Goal: Check status: Check status

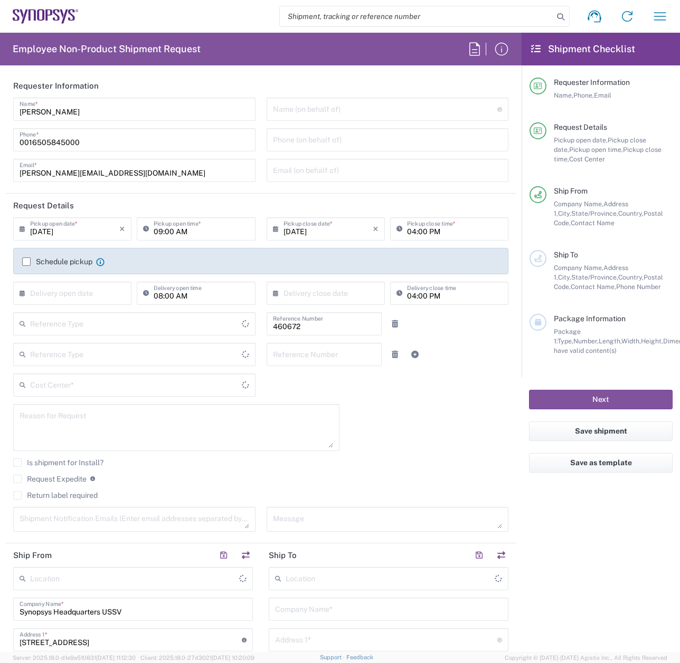
type input "Department"
type input "[GEOGRAPHIC_DATA]"
type input "US01, FIN, Distri 460672"
type input "Delivered at Place"
type input "[GEOGRAPHIC_DATA]"
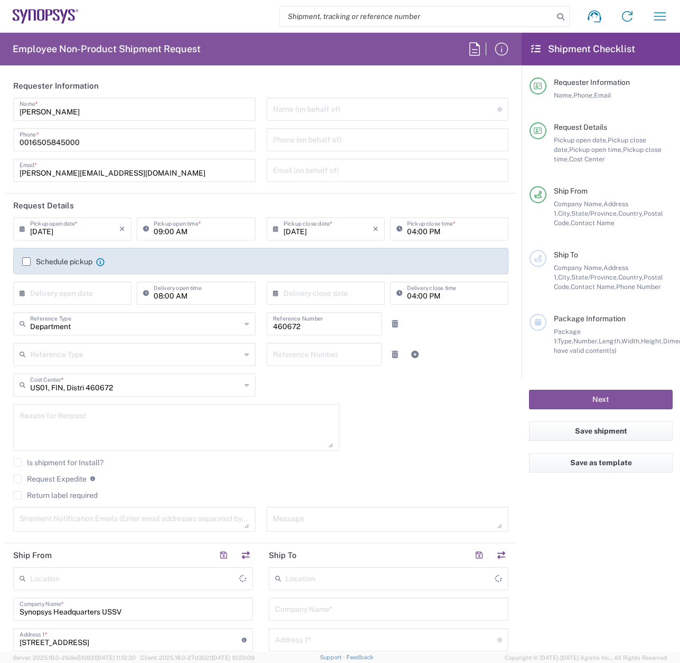
type input "[US_STATE]"
type input "Headquarters USSV"
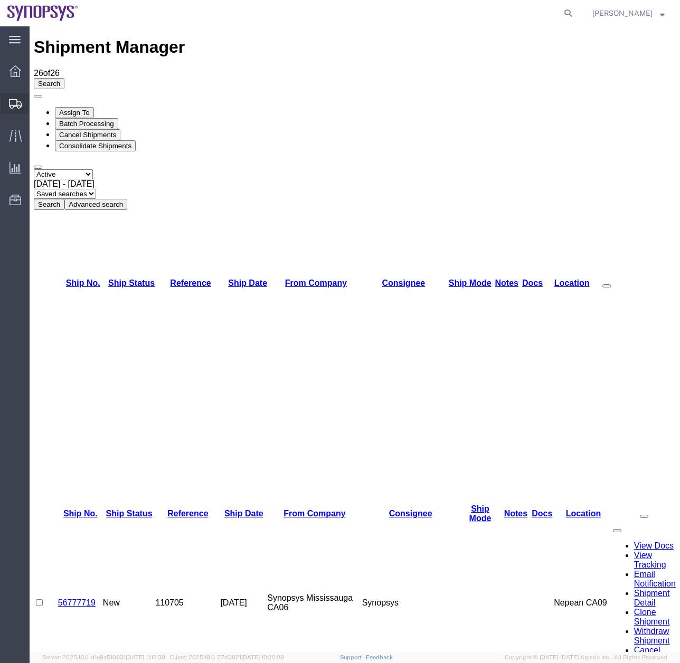
click at [19, 104] on icon at bounding box center [15, 103] width 13 height 9
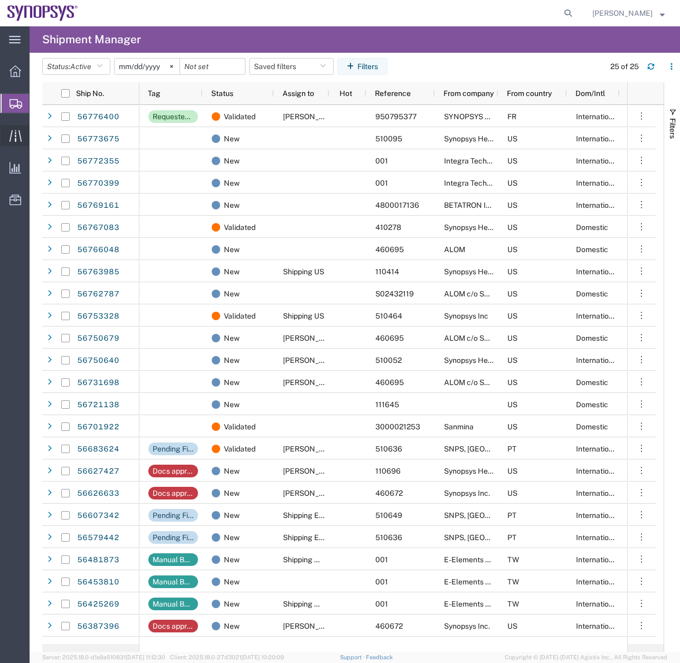
click at [18, 132] on icon at bounding box center [15, 136] width 12 height 12
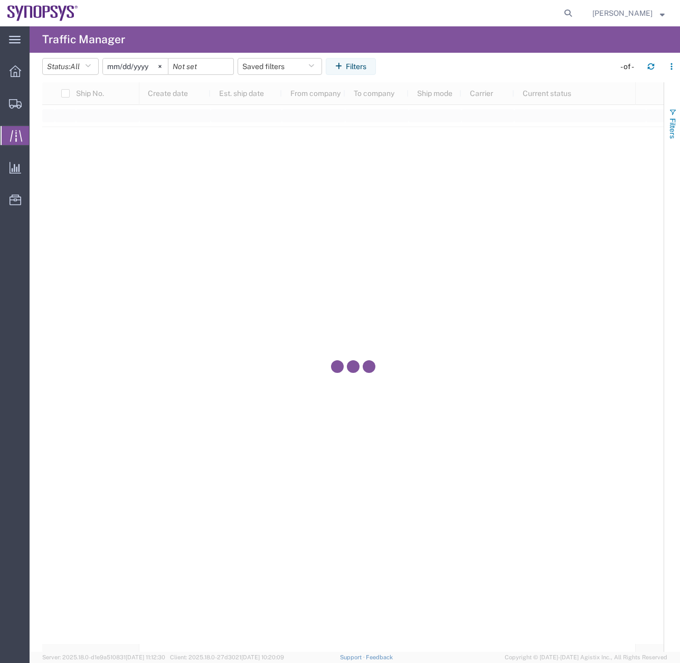
click at [671, 114] on span "button" at bounding box center [672, 112] width 8 height 8
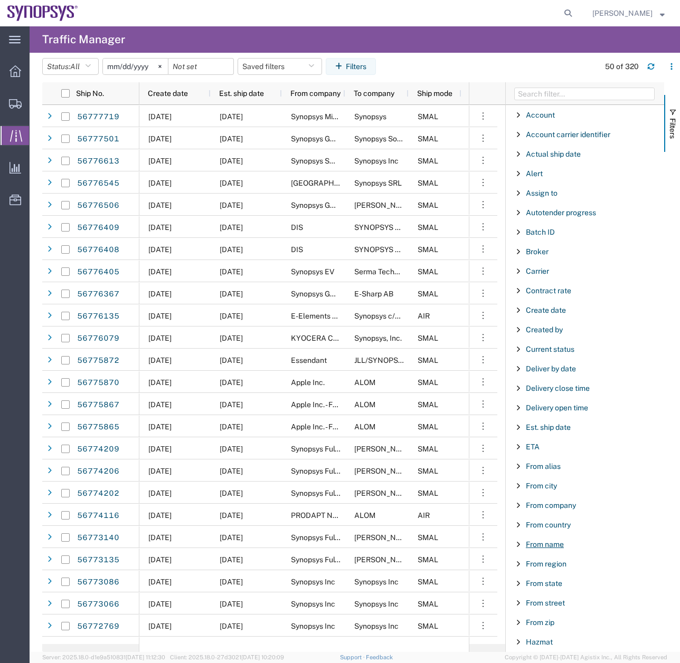
click at [543, 547] on span "From name" at bounding box center [545, 544] width 38 height 8
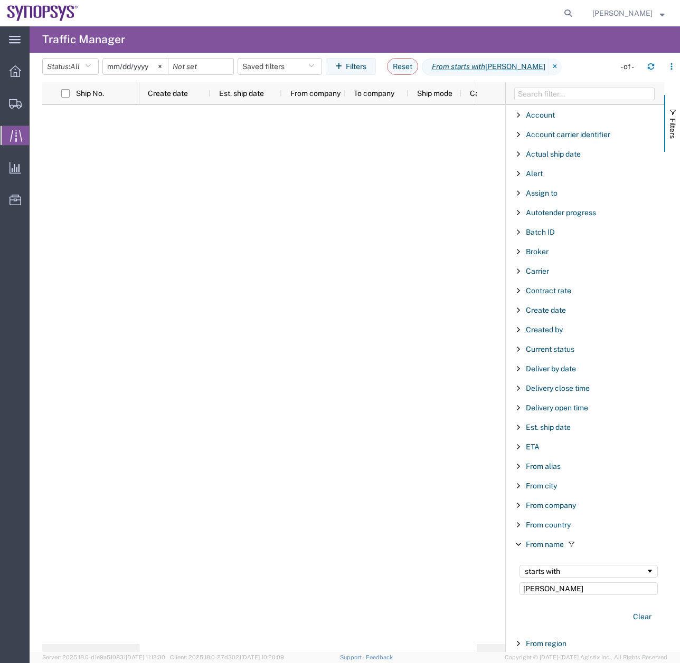
type input "[PERSON_NAME]"
click at [150, 63] on input "[DATE]" at bounding box center [135, 67] width 65 height 16
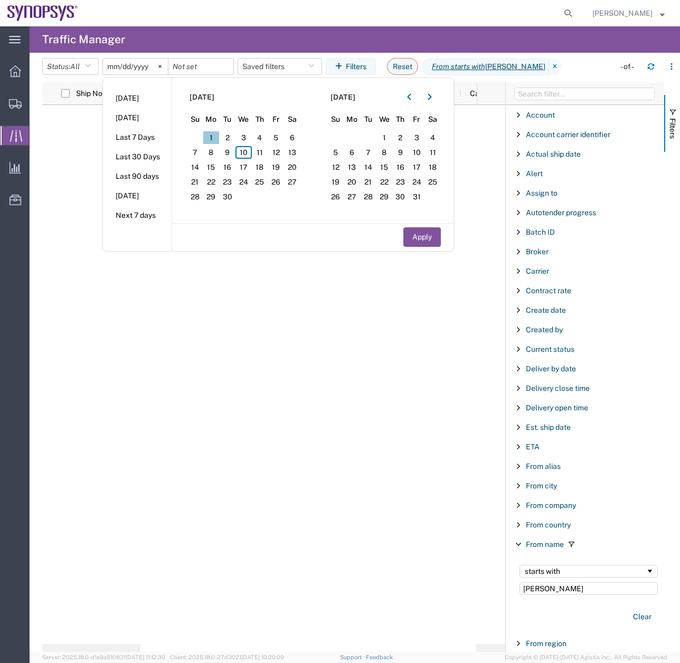
click at [217, 137] on span "1" at bounding box center [211, 137] width 16 height 13
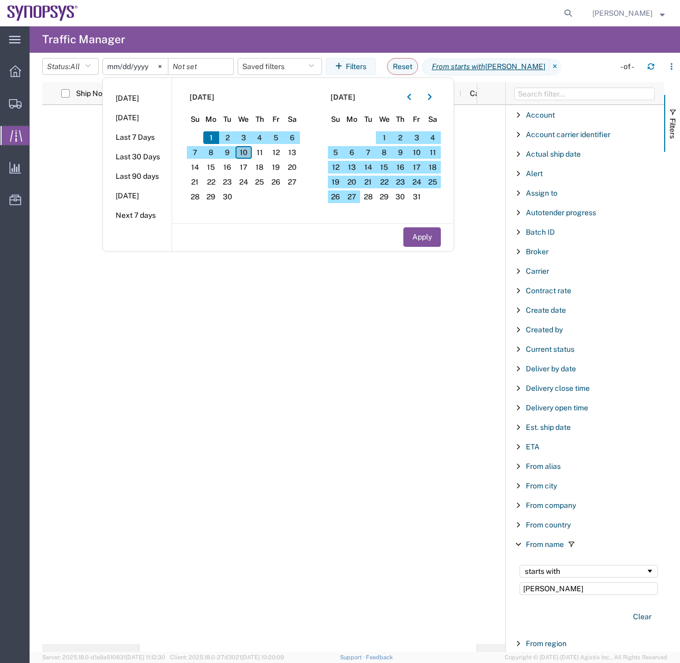
click at [251, 150] on span "10" at bounding box center [243, 152] width 16 height 13
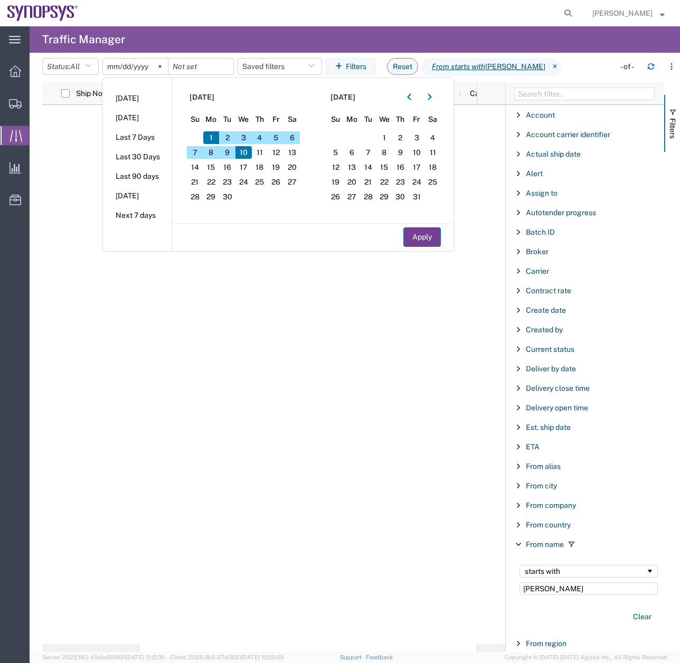
click at [433, 232] on button "Apply" at bounding box center [421, 237] width 37 height 20
type input "2025-09-01"
type input "2025-09-10"
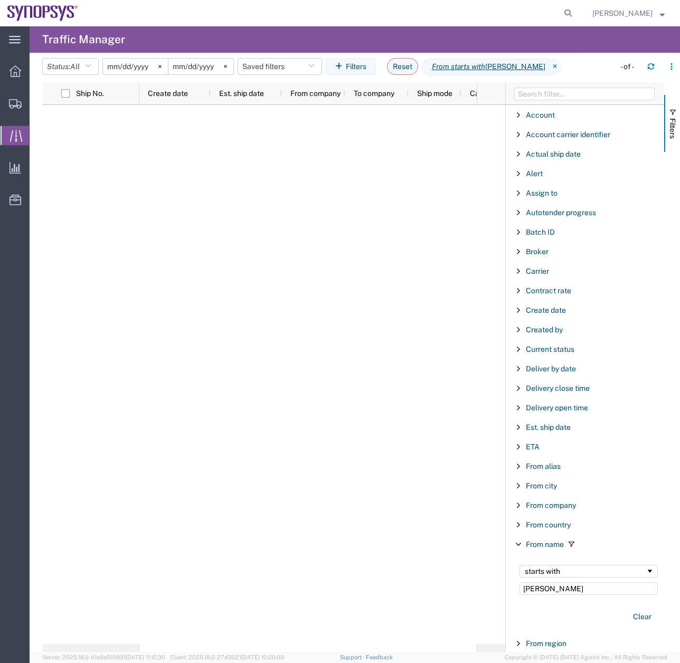
click at [214, 64] on input "2025-09-10" at bounding box center [200, 67] width 65 height 16
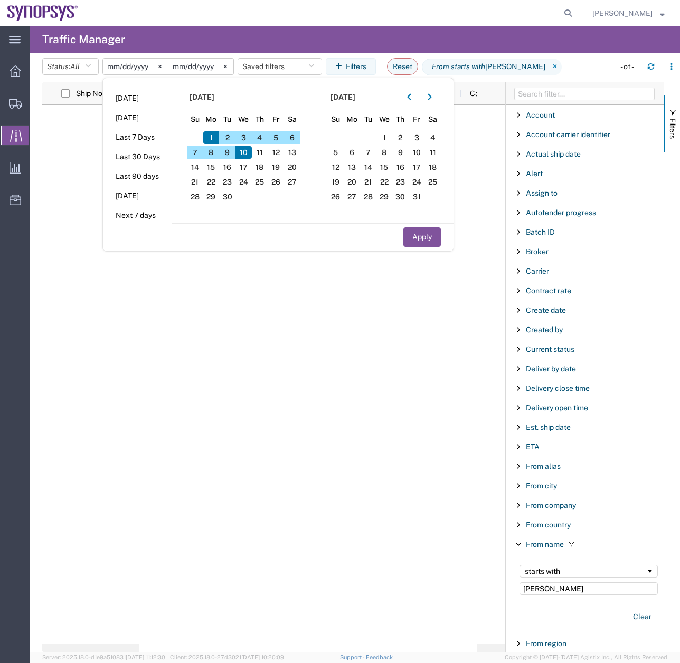
click at [249, 151] on span "10" at bounding box center [243, 152] width 16 height 13
click at [414, 235] on button "Apply" at bounding box center [421, 237] width 37 height 20
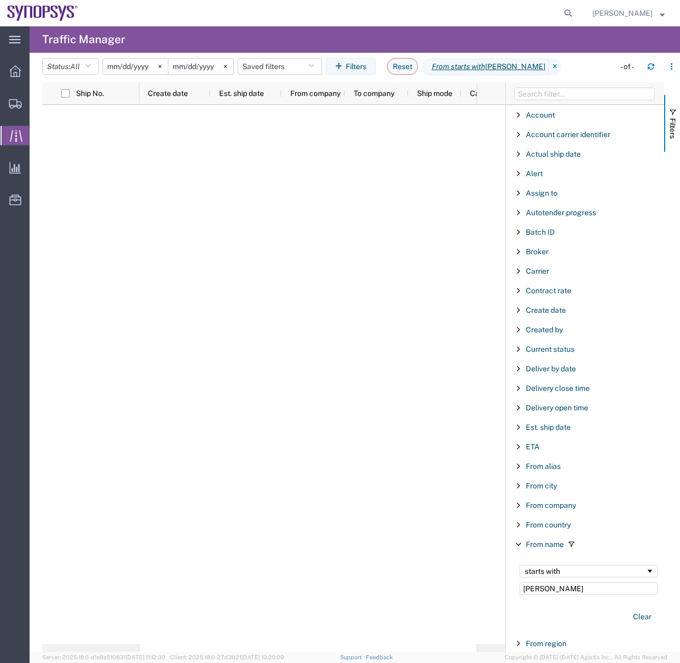
click at [152, 70] on input "2025-09-01" at bounding box center [135, 67] width 65 height 16
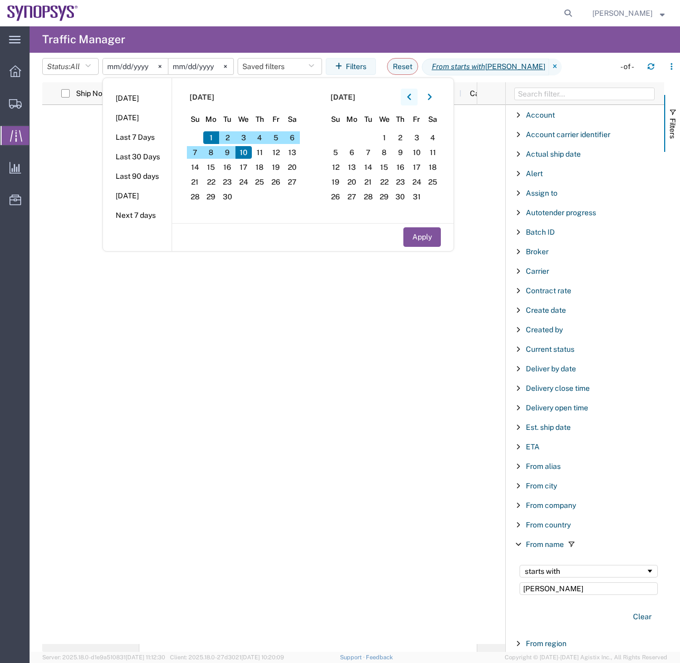
click at [408, 97] on button "button" at bounding box center [409, 97] width 17 height 17
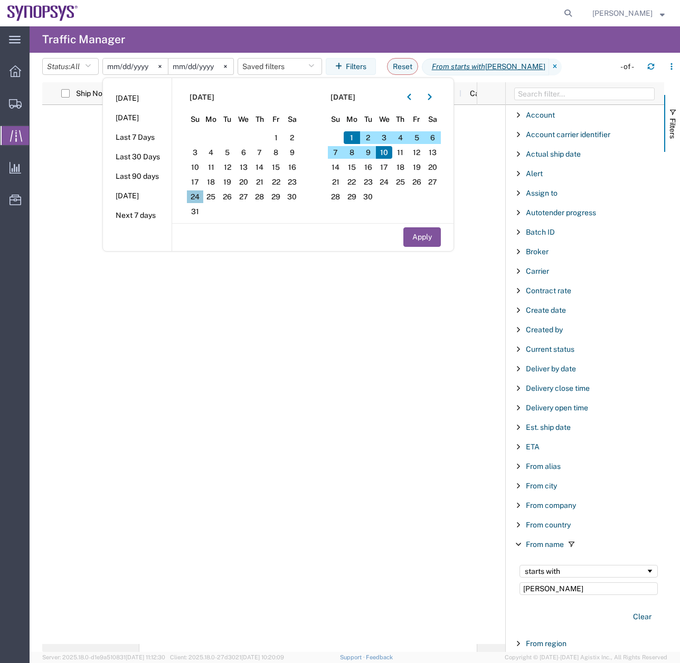
click at [202, 195] on span "24" at bounding box center [195, 197] width 16 height 13
click at [416, 236] on button "Apply" at bounding box center [421, 237] width 37 height 20
type input "2025-08-24"
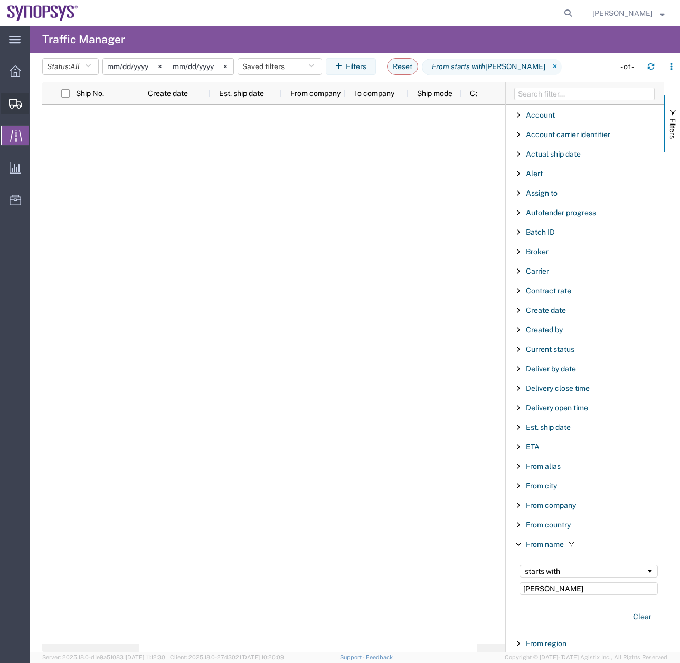
click at [18, 109] on div at bounding box center [16, 103] width 30 height 21
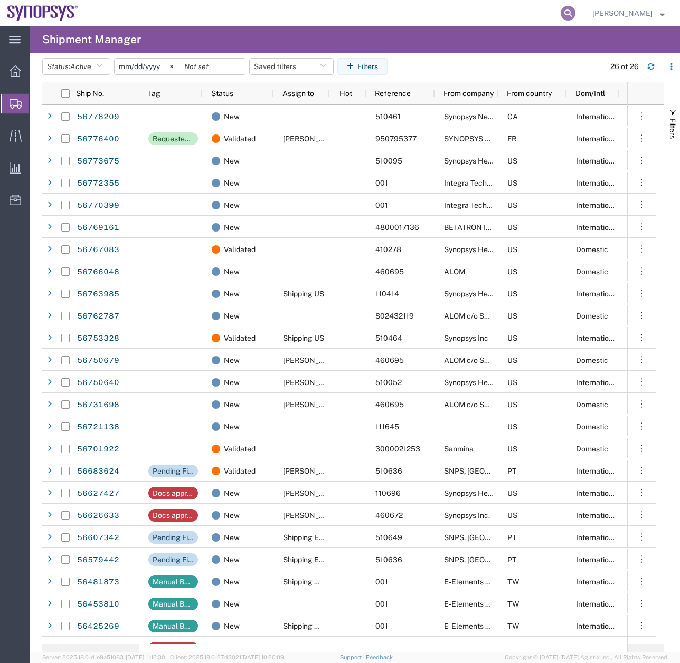
click at [575, 17] on icon at bounding box center [567, 13] width 15 height 15
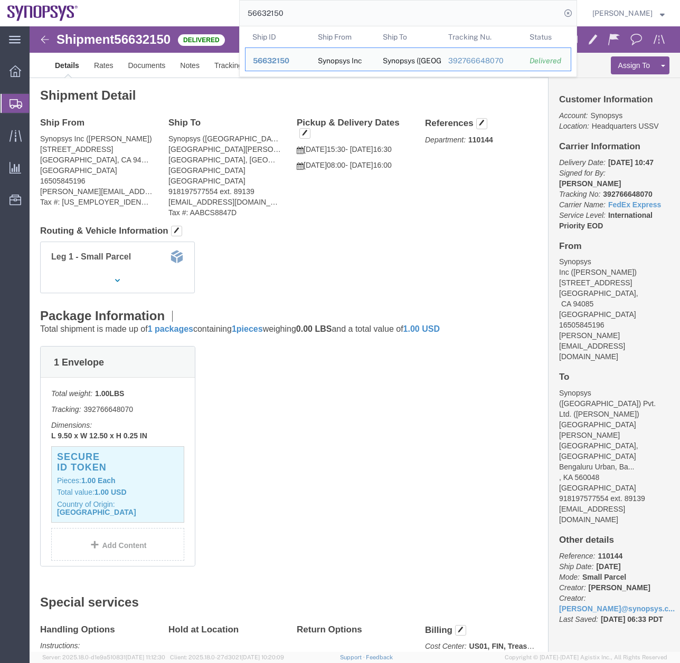
click at [302, 9] on input "56632150" at bounding box center [400, 13] width 321 height 25
drag, startPoint x: 302, startPoint y: 9, endPoint x: 231, endPoint y: 17, distance: 71.7
click at [243, 16] on div "56632150 Ship ID Ship From Ship To Tracking Nu. Status Ship ID 56632150 Ship Fr…" at bounding box center [330, 13] width 491 height 26
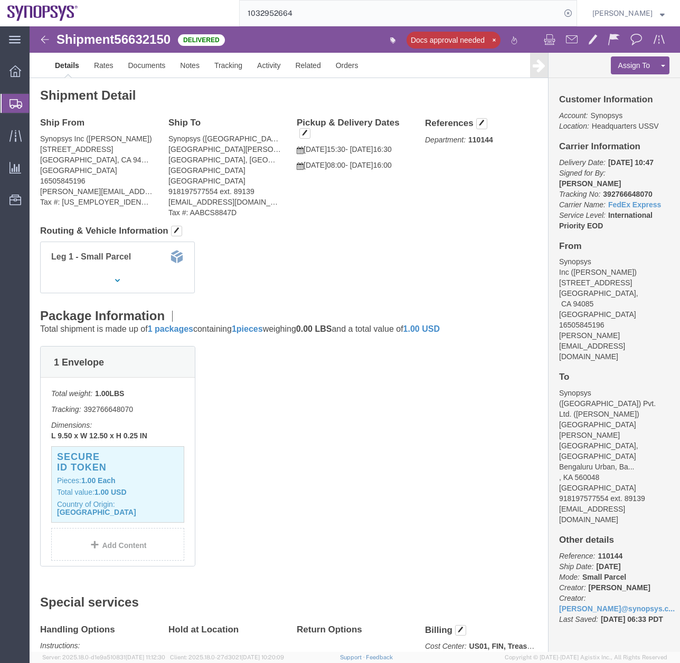
type input "1032952664"
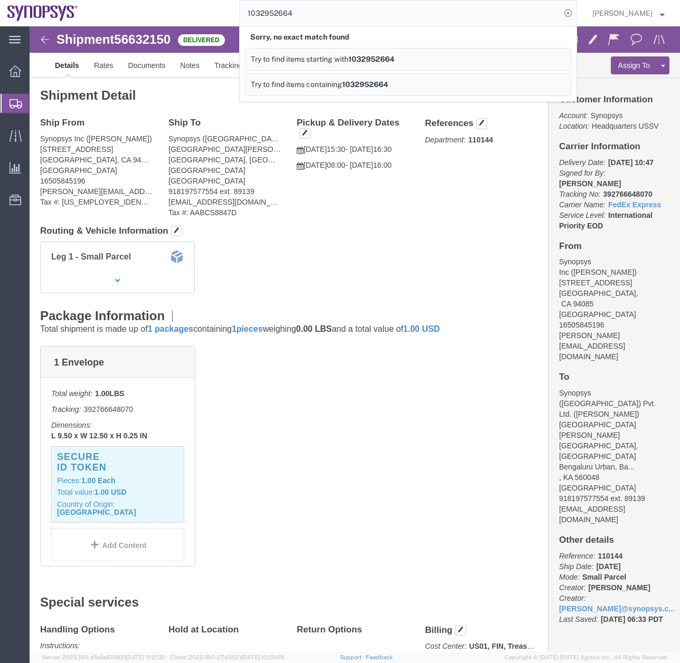
click at [14, 109] on div at bounding box center [16, 103] width 30 height 19
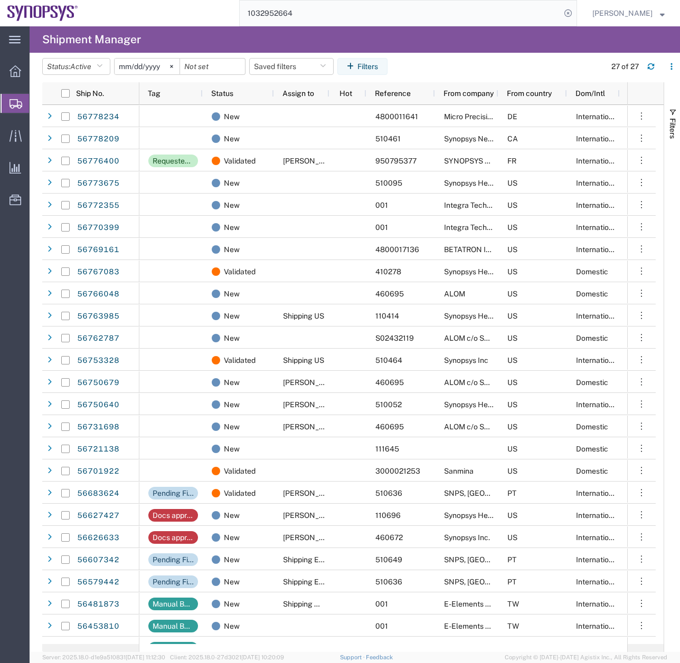
drag, startPoint x: 303, startPoint y: 15, endPoint x: 189, endPoint y: 53, distance: 119.7
click at [199, 49] on div "main_menu Created with Sketch. Collapse Menu Overview Shipments Shipment Manage…" at bounding box center [340, 344] width 680 height 637
click at [287, 11] on input "search" at bounding box center [400, 13] width 321 height 25
type input "56632150"
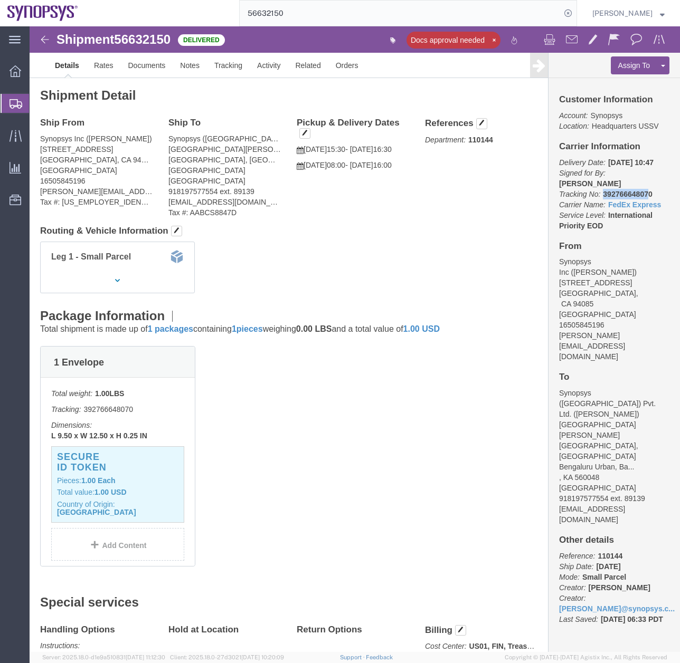
drag, startPoint x: 605, startPoint y: 155, endPoint x: 567, endPoint y: 156, distance: 38.0
click b "392766648070"
drag, startPoint x: 567, startPoint y: 156, endPoint x: 614, endPoint y: 149, distance: 48.0
click b "S.SURENDER"
drag, startPoint x: 606, startPoint y: 153, endPoint x: 570, endPoint y: 157, distance: 36.7
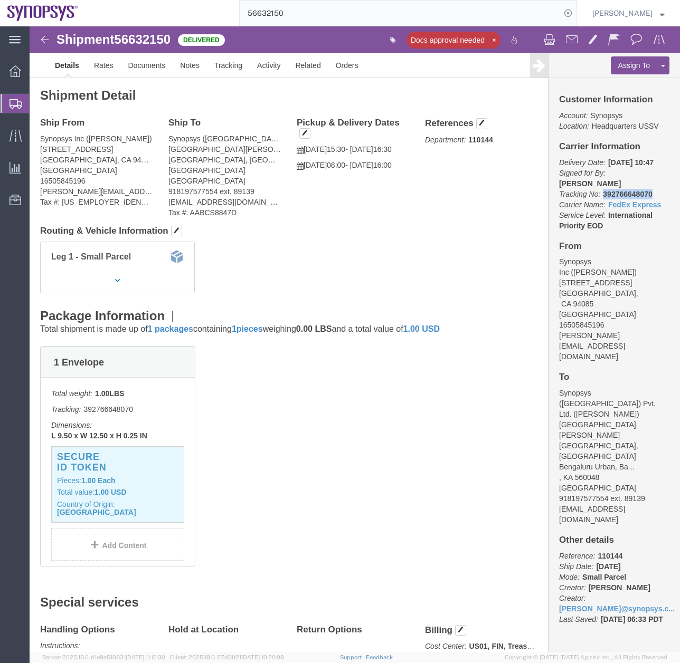
click p "Delivery Date: 09/05/2025 10:47 Signed for By: S.SURENDER Tracking No: 39276664…"
click link "FedEx Express"
drag, startPoint x: 607, startPoint y: 156, endPoint x: 562, endPoint y: 161, distance: 46.2
click p "Delivery Date: 09/05/2025 10:47 Signed for By: S.SURENDER Tracking No: 39276664…"
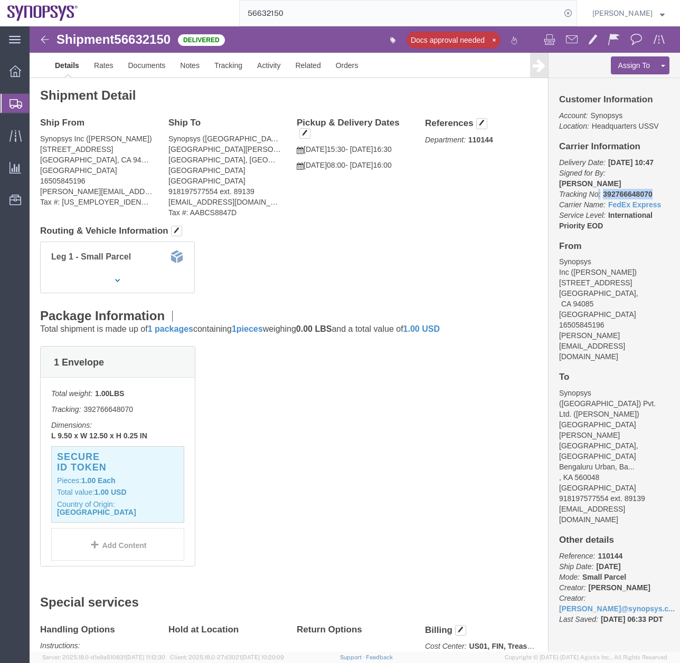
drag, startPoint x: 562, startPoint y: 161, endPoint x: 619, endPoint y: 156, distance: 57.2
click p "Delivery Date: 09/05/2025 10:47 Signed for By: S.SURENDER Tracking No: 39276664…"
drag, startPoint x: 618, startPoint y: 156, endPoint x: 588, endPoint y: 158, distance: 30.2
click p "Delivery Date: 09/05/2025 10:47 Signed for By: S.SURENDER Tracking No: 39276664…"
